Goal: Information Seeking & Learning: Learn about a topic

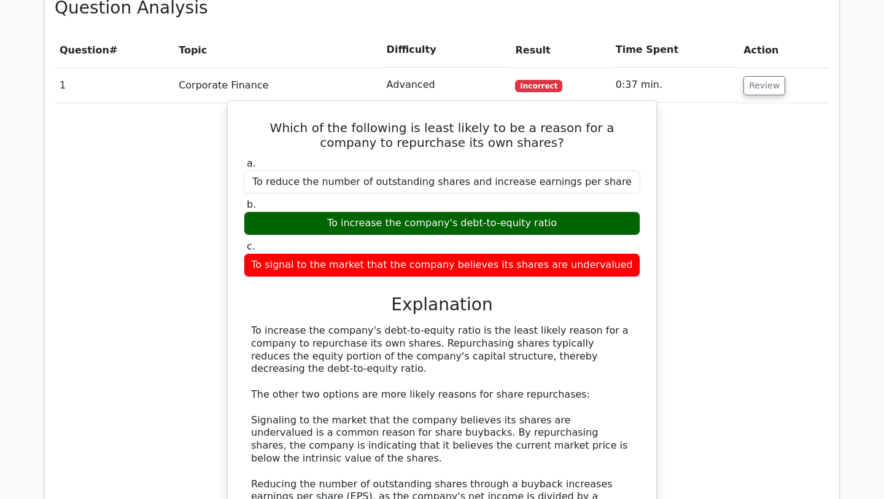
scroll to position [915, 0]
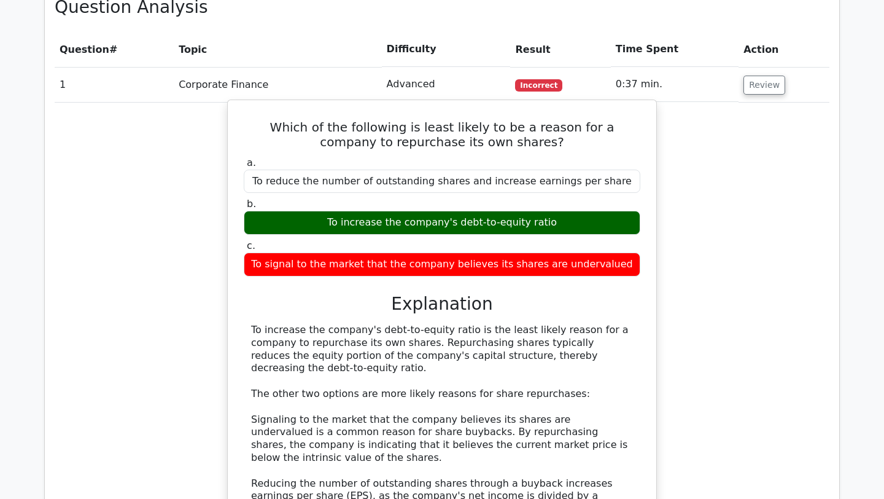
drag, startPoint x: 553, startPoint y: 177, endPoint x: 331, endPoint y: 182, distance: 222.3
click at [331, 211] on div "To increase the company's debt-to-equity ratio" at bounding box center [442, 223] width 397 height 24
click at [588, 239] on label "c. To signal to the market that the company believes its shares are undervalued" at bounding box center [442, 257] width 397 height 37
drag, startPoint x: 526, startPoint y: 177, endPoint x: 459, endPoint y: 179, distance: 67.6
click at [459, 211] on div "To increase the company's debt-to-equity ratio" at bounding box center [442, 223] width 397 height 24
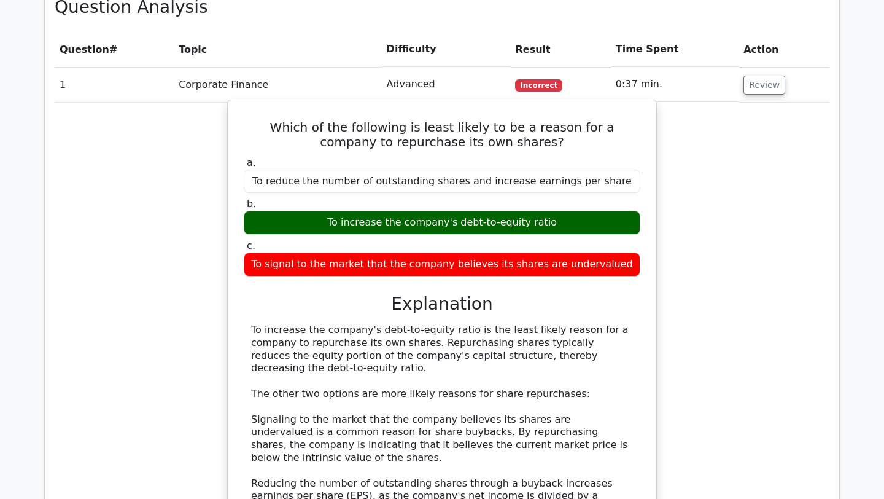
drag, startPoint x: 581, startPoint y: 176, endPoint x: 457, endPoint y: 177, distance: 124.0
click at [457, 211] on div "To increase the company's debt-to-equity ratio" at bounding box center [442, 223] width 397 height 24
copy div "debt-to-equity ratio"
click at [389, 293] on h3 "Explanation" at bounding box center [442, 303] width 382 height 21
drag, startPoint x: 368, startPoint y: 347, endPoint x: 453, endPoint y: 347, distance: 84.1
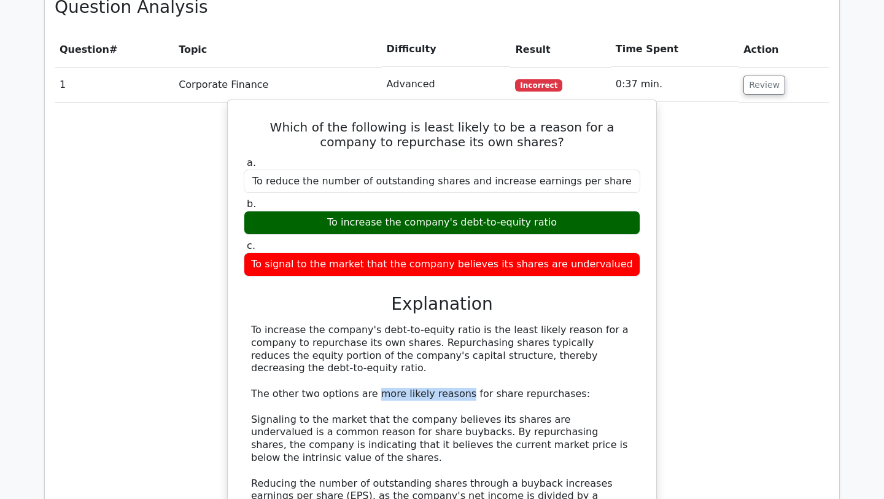
click at [453, 347] on div "To increase the company's debt-to-equity ratio is the least likely reason for a…" at bounding box center [442, 426] width 382 height 204
copy div "more likely reasons"
drag, startPoint x: 450, startPoint y: 84, endPoint x: 394, endPoint y: 81, distance: 55.9
click at [394, 120] on h5 "Which of the following is least likely to be a reason for a company to repurcha…" at bounding box center [442, 134] width 399 height 29
copy h5 "least likely"
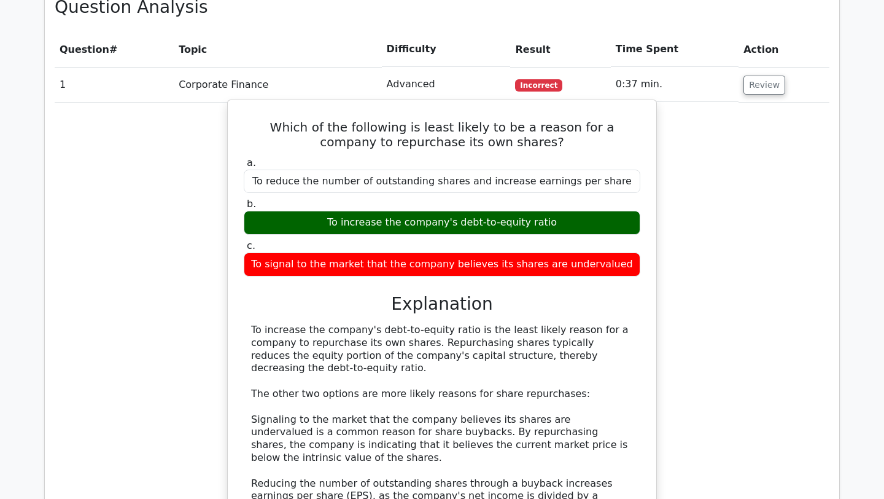
click at [357, 120] on h5 "Which of the following is least likely to be a reason for a company to repurcha…" at bounding box center [442, 134] width 399 height 29
drag, startPoint x: 621, startPoint y: 136, endPoint x: 271, endPoint y: 142, distance: 350.0
click at [271, 169] on div "To reduce the number of outstanding shares and increase earnings per share" at bounding box center [442, 181] width 397 height 24
copy div "To reduce the number of outstanding shares and increase earnings per share"
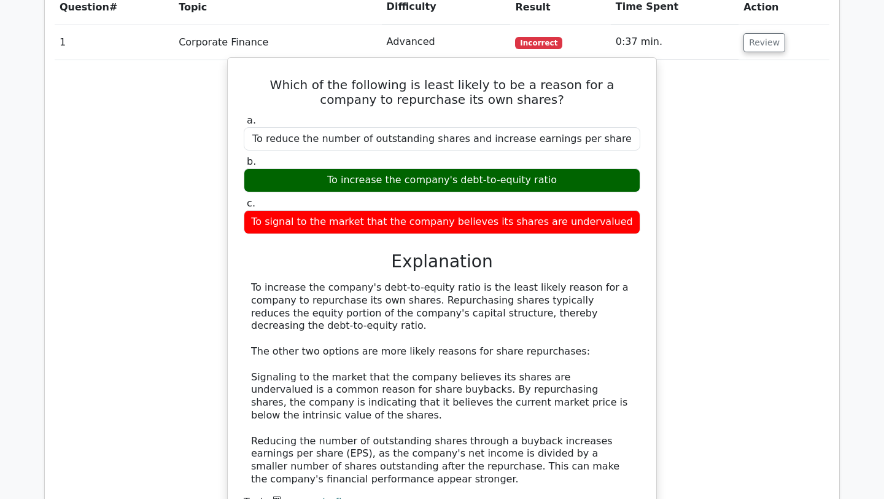
scroll to position [959, 0]
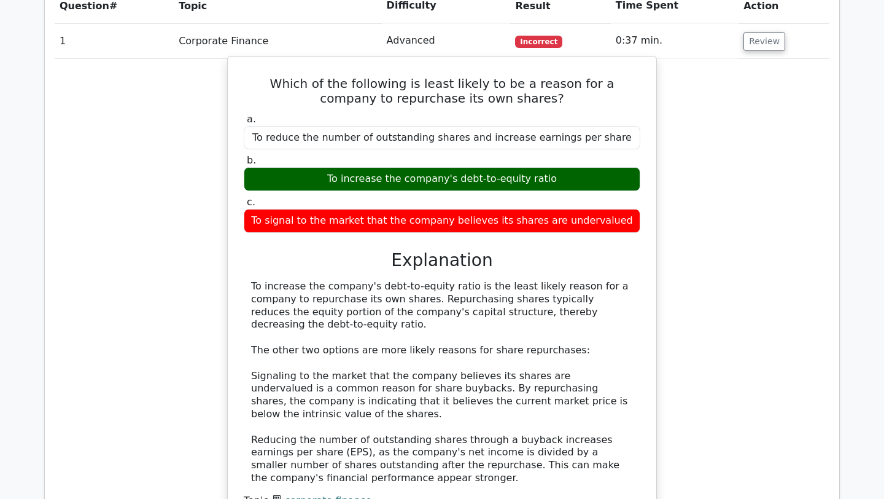
drag, startPoint x: 348, startPoint y: 133, endPoint x: 499, endPoint y: 131, distance: 151.0
click at [499, 167] on div "To increase the company's debt-to-equity ratio" at bounding box center [442, 179] width 397 height 24
click at [563, 76] on h5 "Which of the following is least likely to be a reason for a company to repurcha…" at bounding box center [442, 90] width 399 height 29
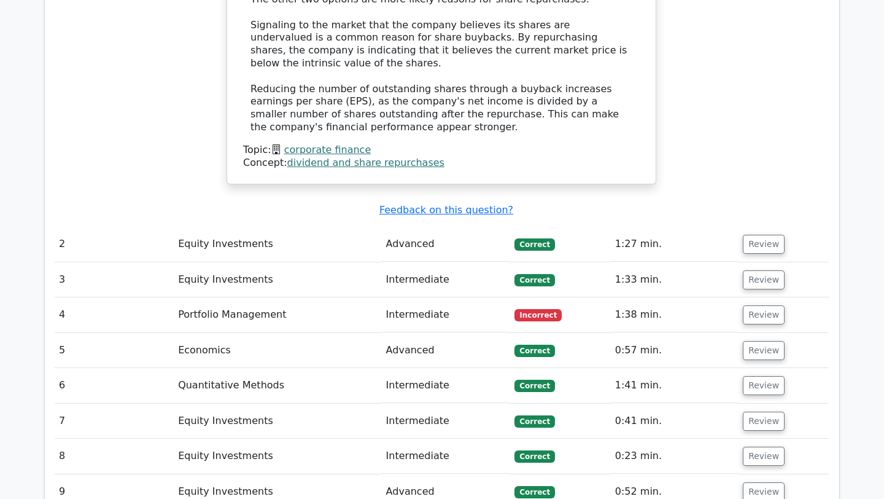
scroll to position [1317, 0]
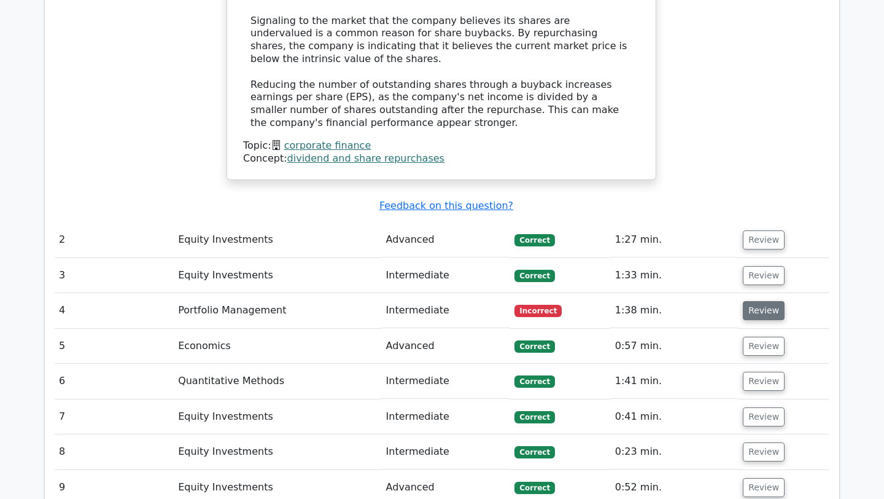
click at [767, 301] on button "Review" at bounding box center [764, 310] width 42 height 19
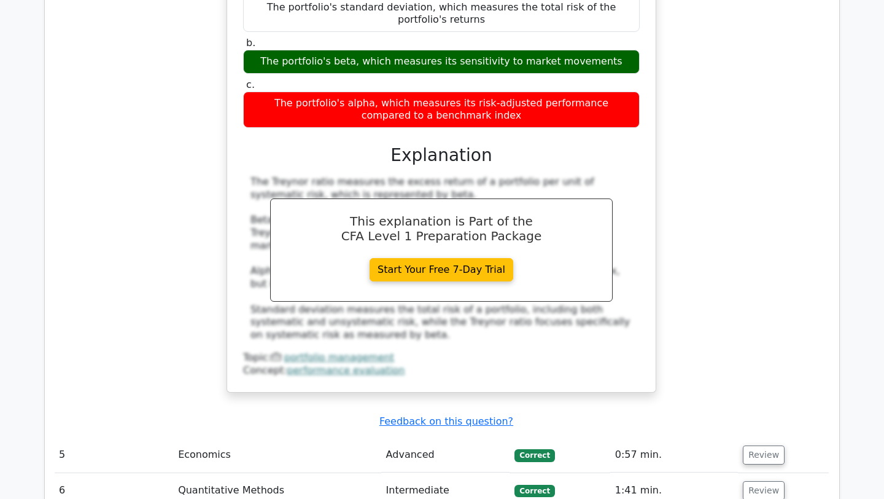
scroll to position [1875, 0]
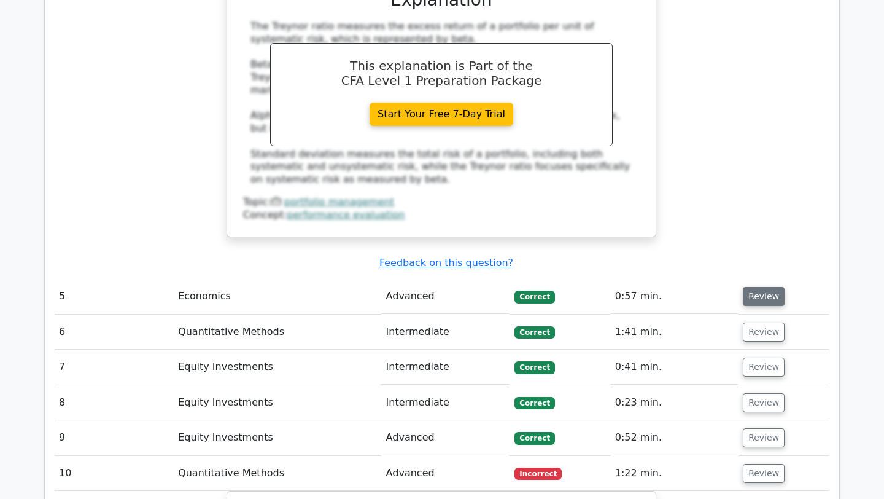
click at [762, 287] on button "Review" at bounding box center [764, 296] width 42 height 19
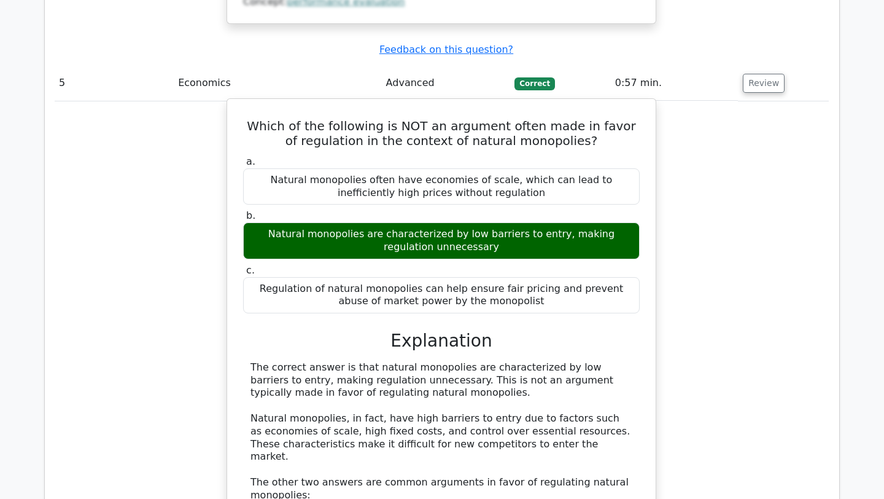
scroll to position [2457, 0]
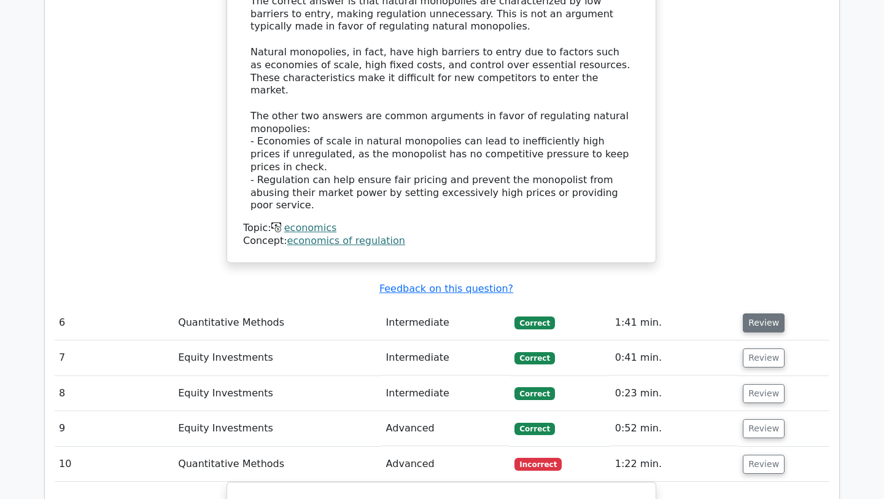
click at [761, 313] on button "Review" at bounding box center [764, 322] width 42 height 19
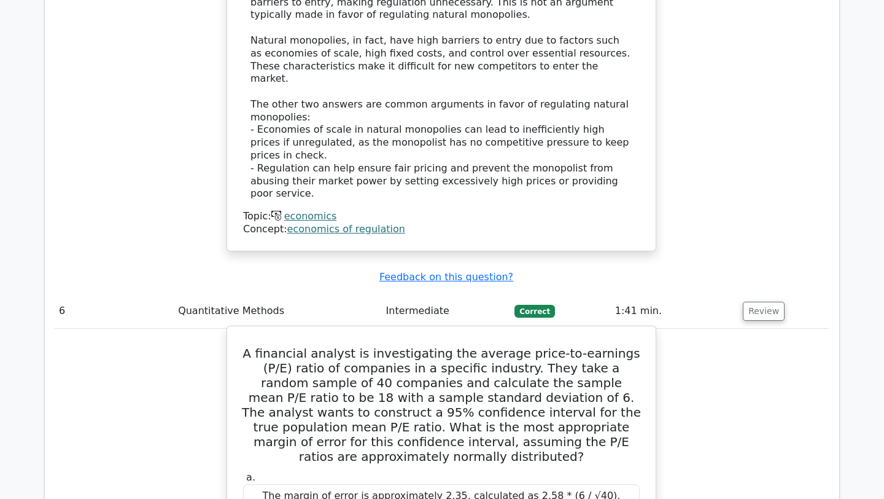
scroll to position [2470, 0]
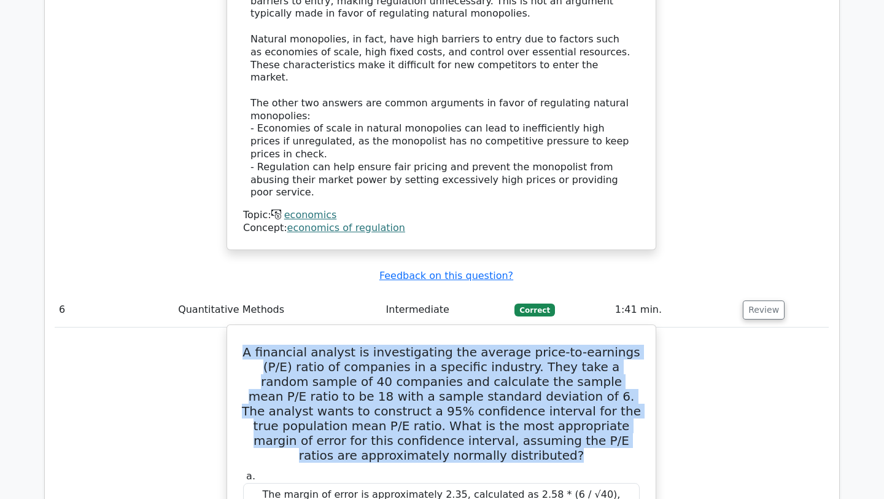
drag, startPoint x: 598, startPoint y: 354, endPoint x: 246, endPoint y: 257, distance: 365.5
copy h5 "A financial analyst is investigating the average price-to-earnings (P/E) ratio …"
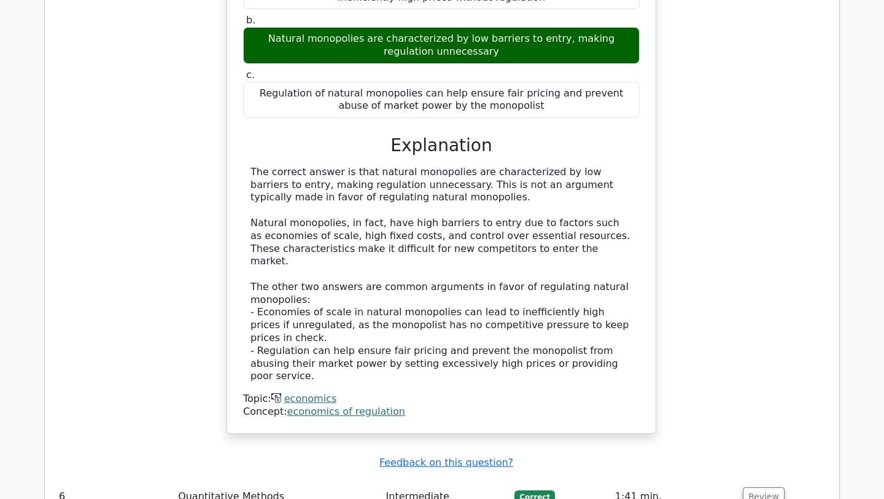
click at [397, 168] on div "The correct answer is that natural monopolies are characterized by low barriers…" at bounding box center [442, 274] width 382 height 217
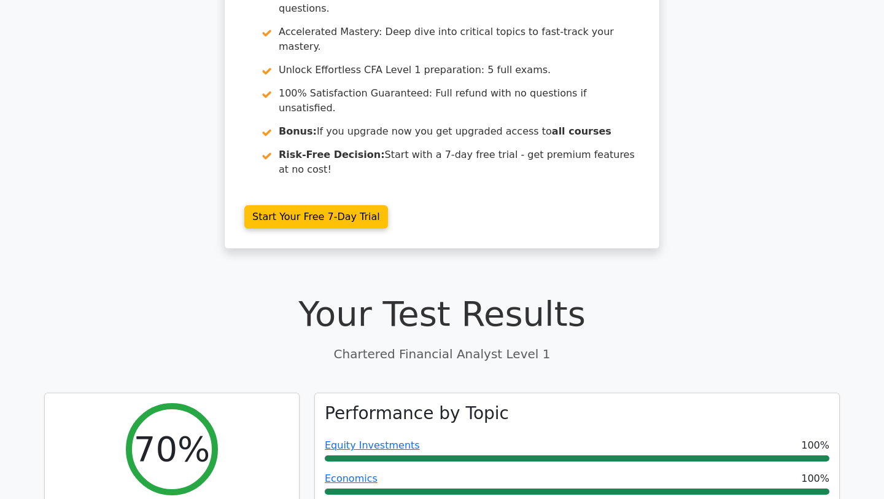
scroll to position [0, 0]
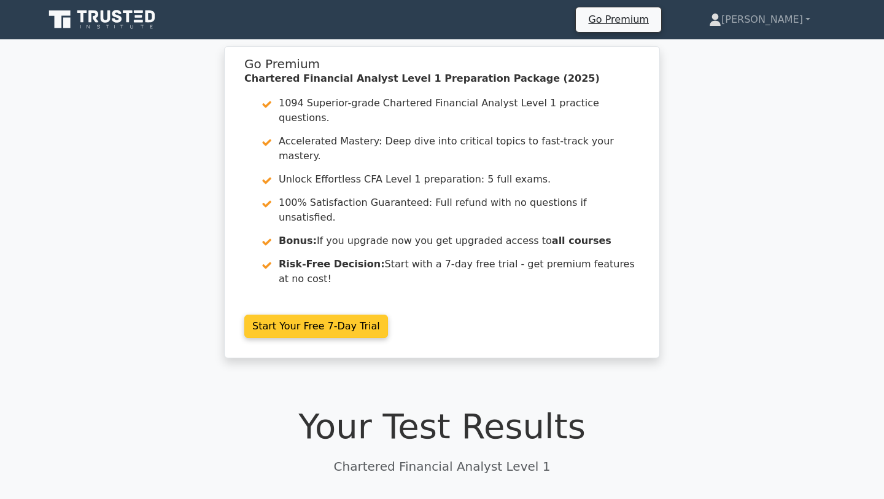
click at [300, 314] on link "Start Your Free 7-Day Trial" at bounding box center [316, 325] width 144 height 23
click at [388, 314] on link "Start Your Free 7-Day Trial" at bounding box center [316, 325] width 144 height 23
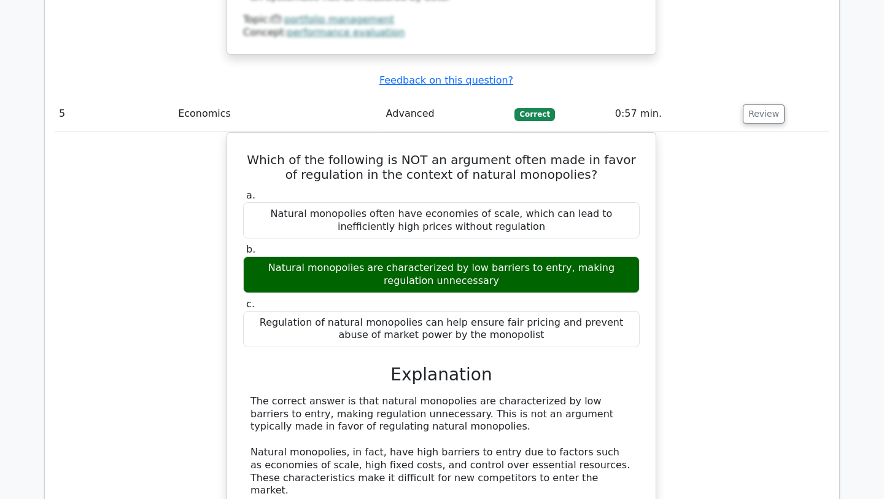
scroll to position [2053, 0]
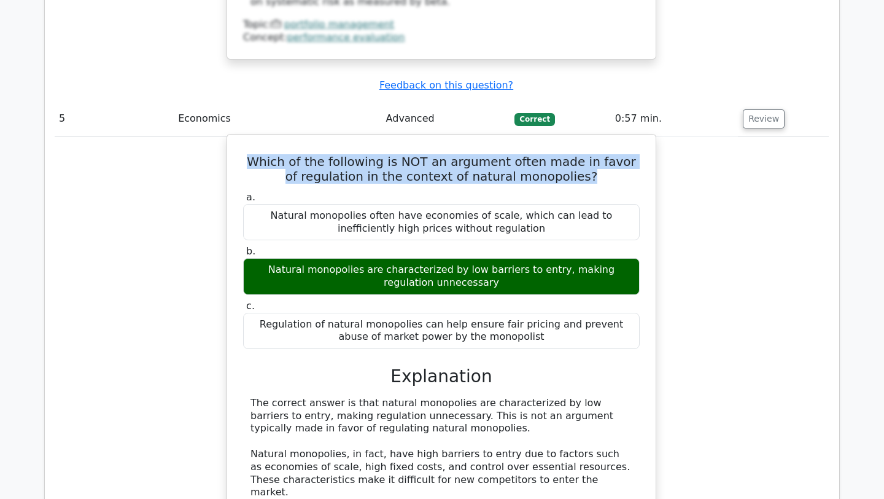
drag, startPoint x: 578, startPoint y: 120, endPoint x: 255, endPoint y: 102, distance: 323.4
click at [255, 154] on h5 "Which of the following is NOT an argument often made in favor of regulation in …" at bounding box center [441, 168] width 399 height 29
copy h5 "Which of the following is NOT an argument often made in favor of regulation in …"
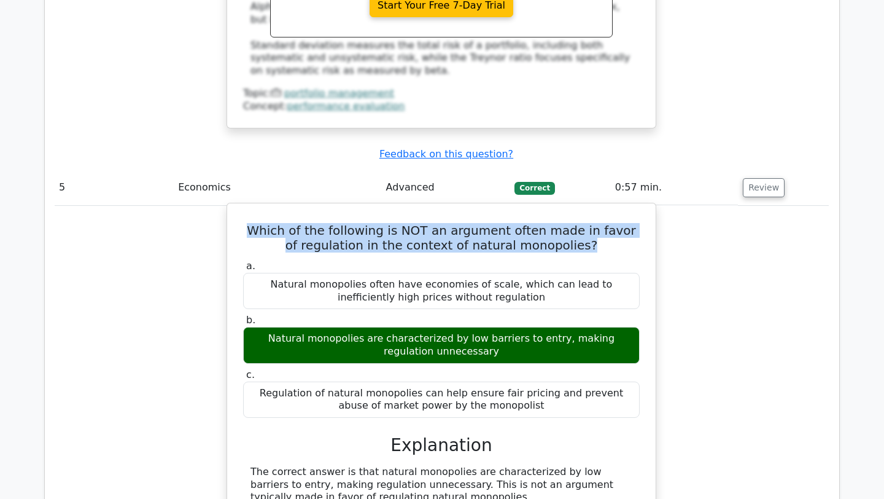
scroll to position [1873, 0]
